Goal: Find contact information: Find contact information

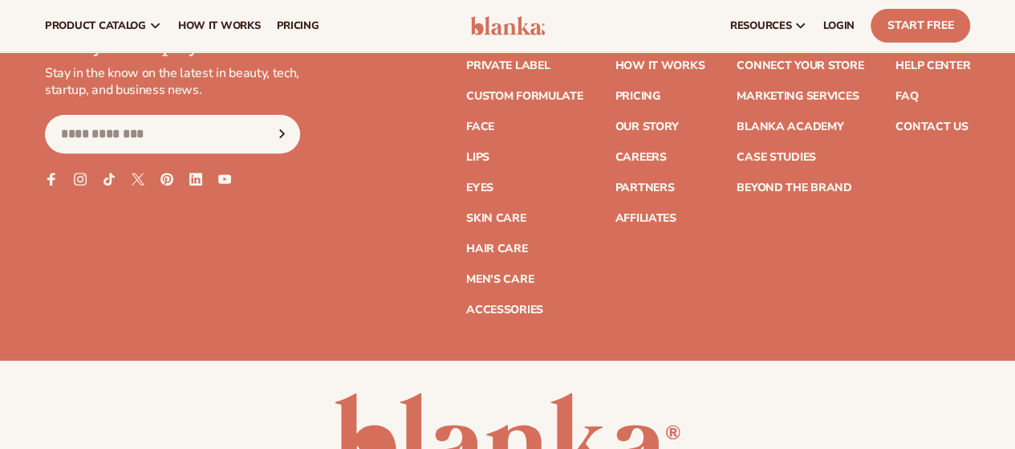
scroll to position [6224, 0]
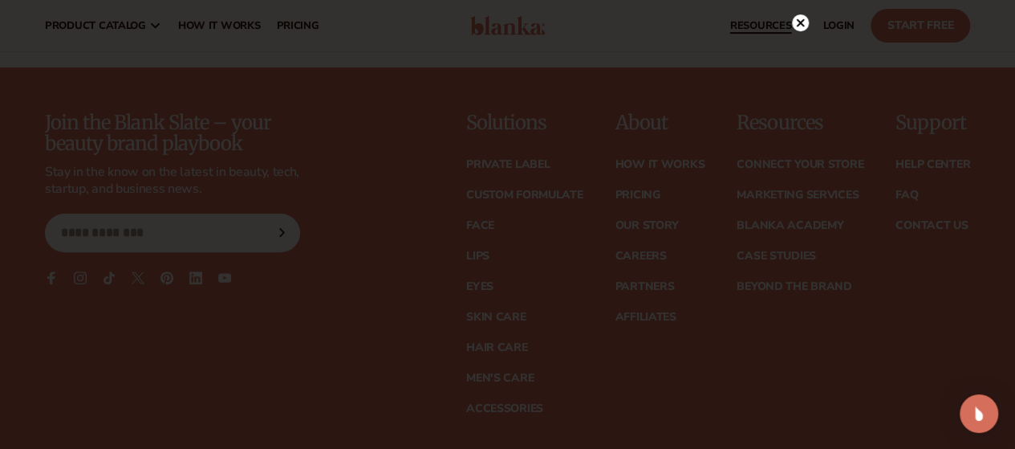
click at [803, 20] on icon at bounding box center [800, 22] width 17 height 17
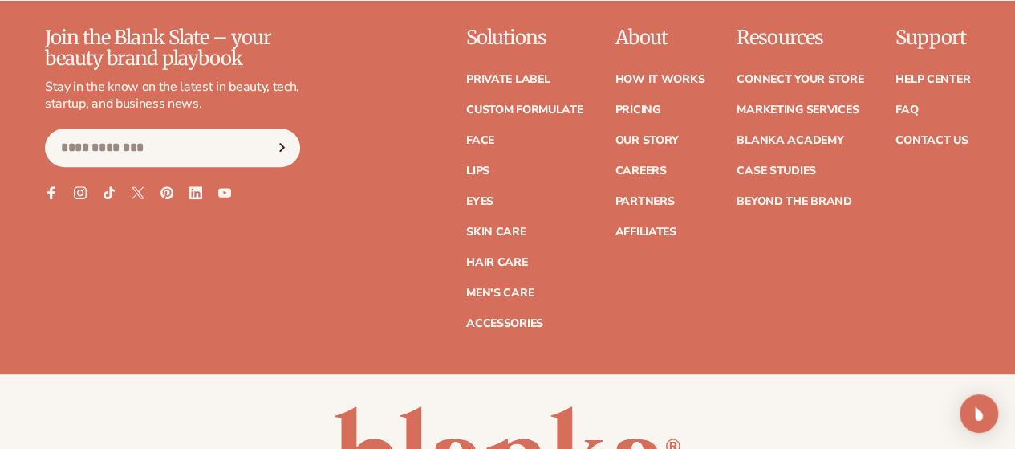
scroll to position [6385, 0]
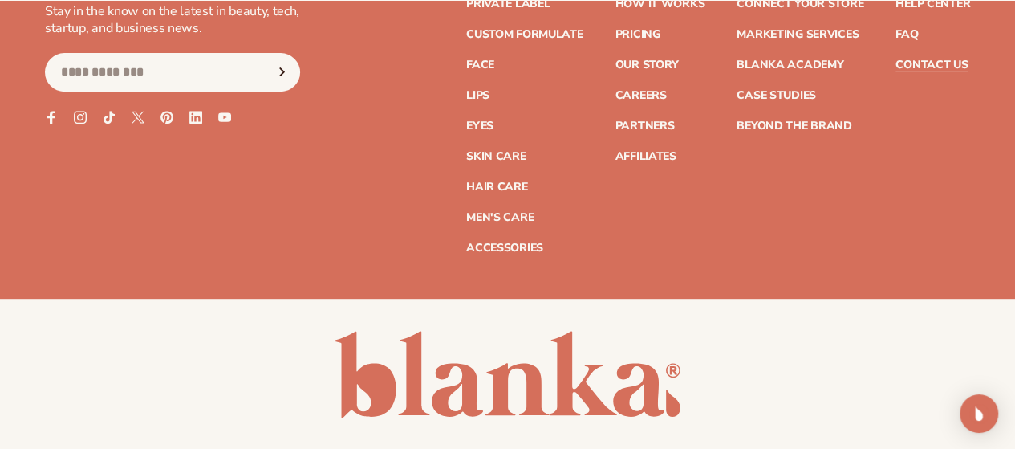
click at [913, 71] on link "Contact Us" at bounding box center [932, 64] width 72 height 11
